Goal: Task Accomplishment & Management: Manage account settings

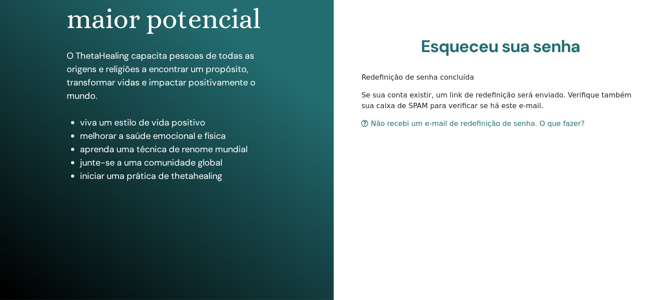
scroll to position [180, 0]
click at [525, 195] on div "Esqueceu sua senha Redefinição de senha concluída Se sua conta existir, um link…" at bounding box center [501, 86] width 334 height 427
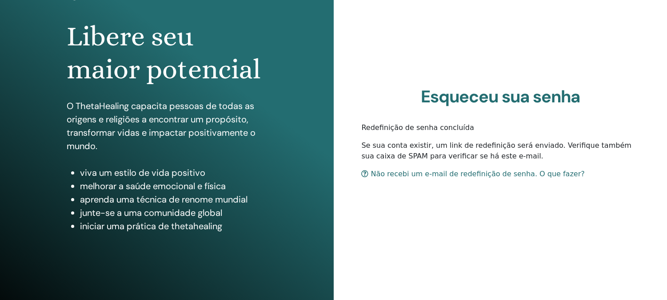
scroll to position [0, 0]
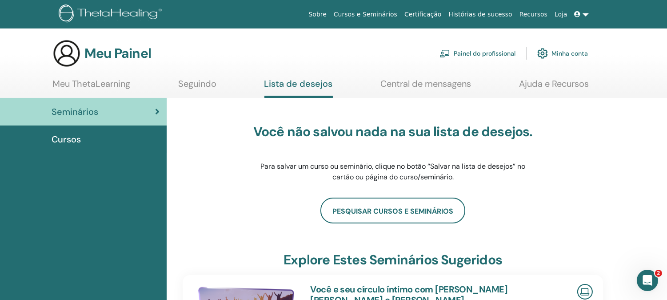
click at [585, 14] on link at bounding box center [581, 14] width 21 height 16
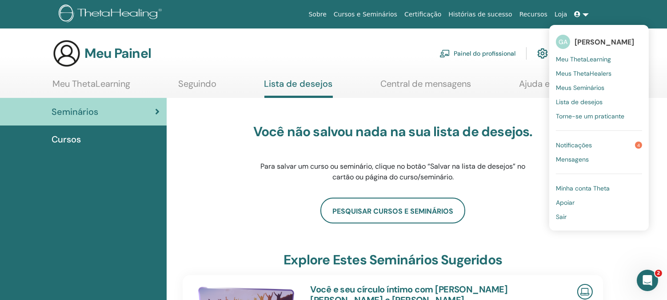
click at [579, 41] on font "[PERSON_NAME]" at bounding box center [605, 41] width 60 height 9
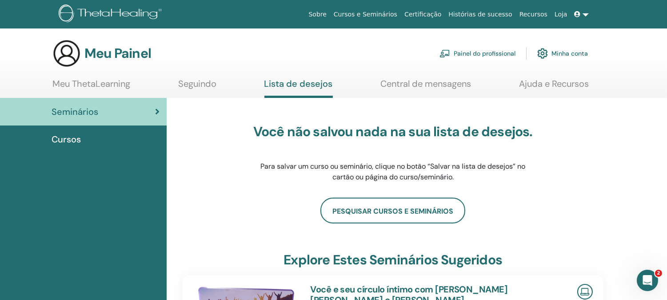
click at [456, 57] on font "Painel do profissional" at bounding box center [485, 53] width 62 height 8
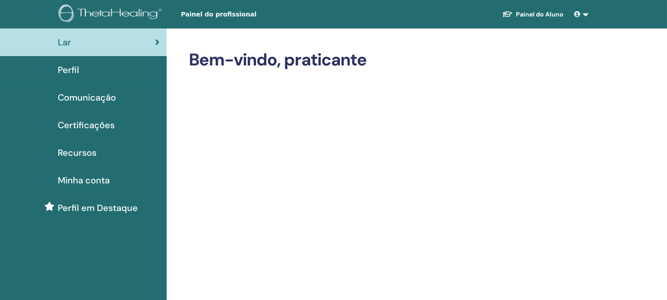
click at [91, 131] on font "Certificações" at bounding box center [86, 125] width 57 height 12
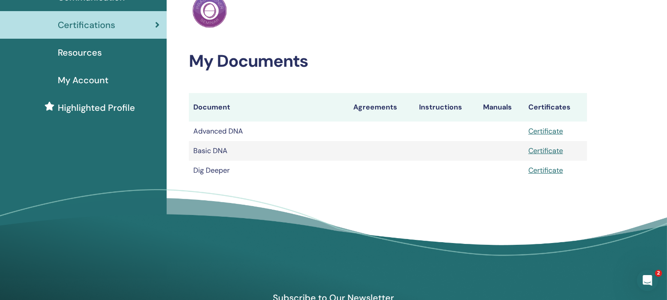
scroll to position [99, 0]
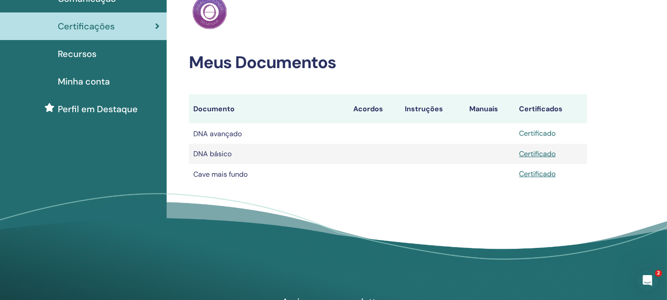
click at [535, 138] on font "Certificado" at bounding box center [537, 132] width 36 height 9
click at [537, 158] on font "Certificado" at bounding box center [537, 153] width 36 height 9
click at [548, 178] on font "Certificado" at bounding box center [537, 173] width 36 height 9
